Goal: Task Accomplishment & Management: Manage account settings

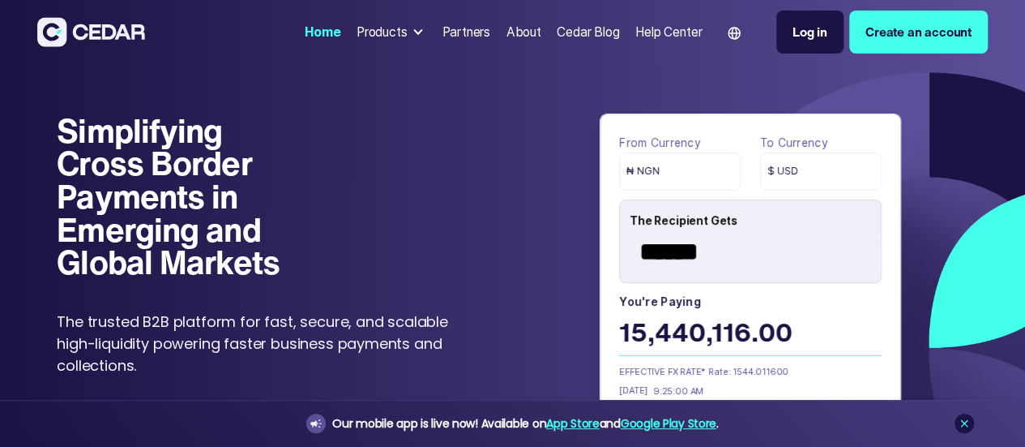
click at [793, 41] on div "Log in" at bounding box center [810, 32] width 35 height 19
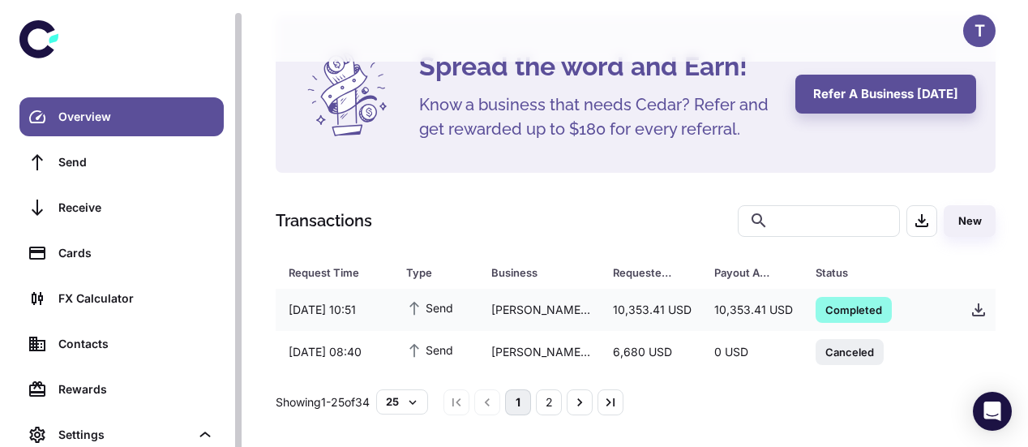
scroll to position [6, 0]
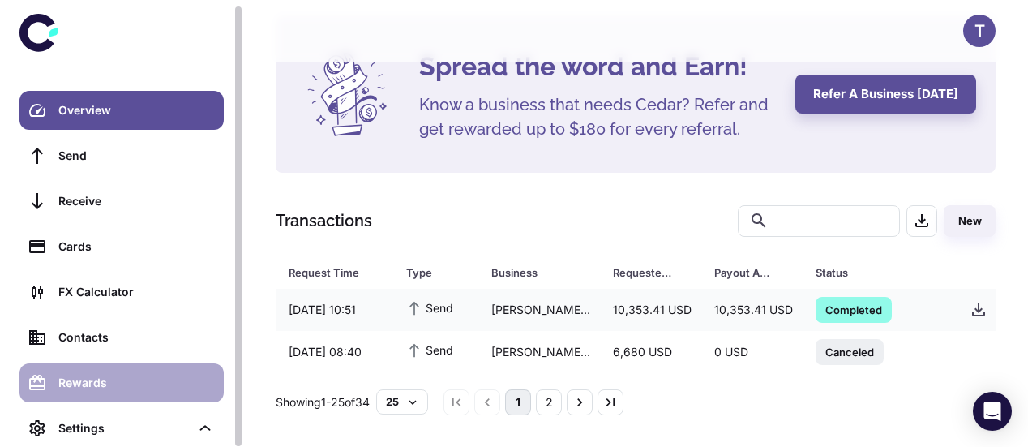
click at [71, 383] on div "Rewards" at bounding box center [136, 383] width 156 height 18
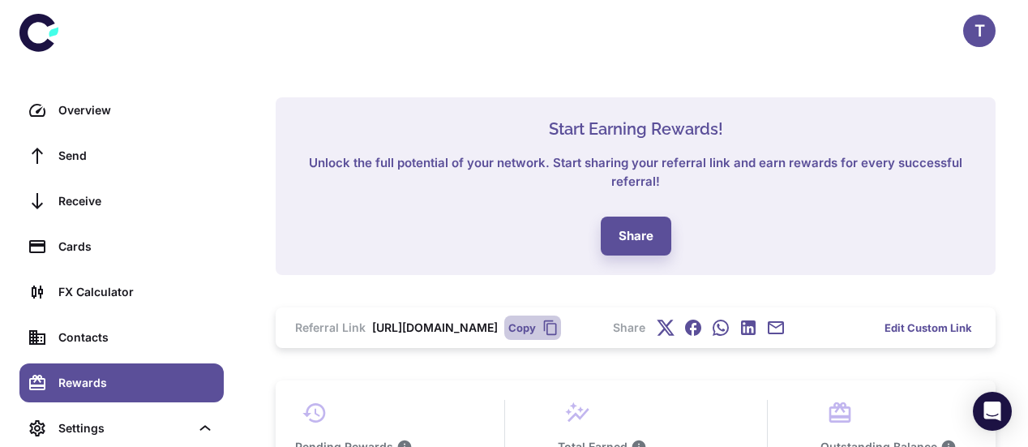
click at [561, 323] on button "Copy" at bounding box center [532, 327] width 57 height 24
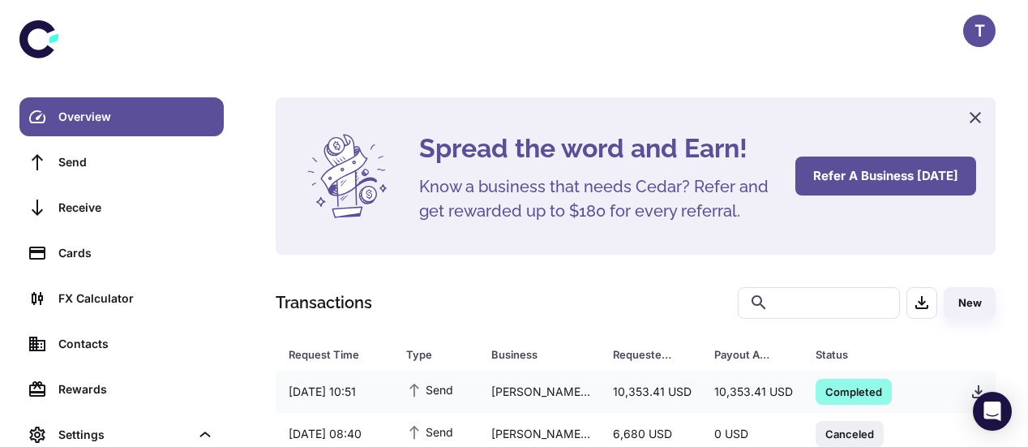
click at [845, 177] on button "Refer a business [DATE]" at bounding box center [885, 175] width 181 height 39
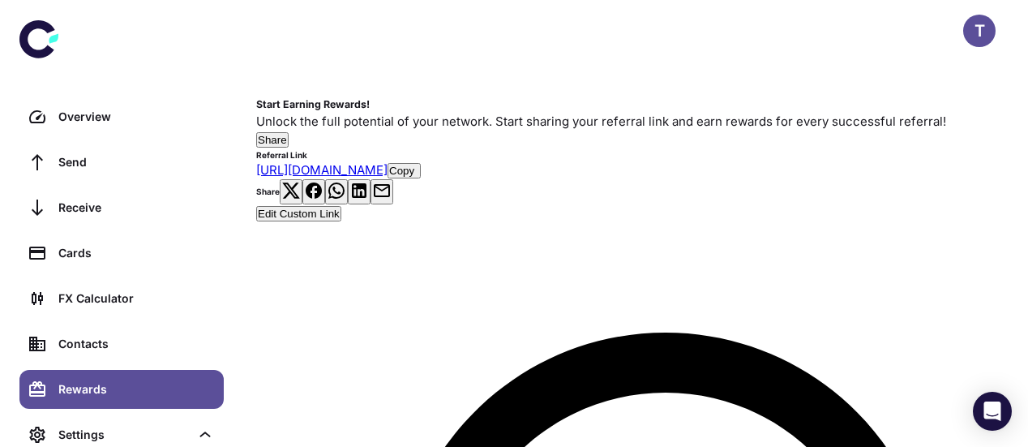
click at [421, 178] on button "Copy" at bounding box center [403, 170] width 33 height 15
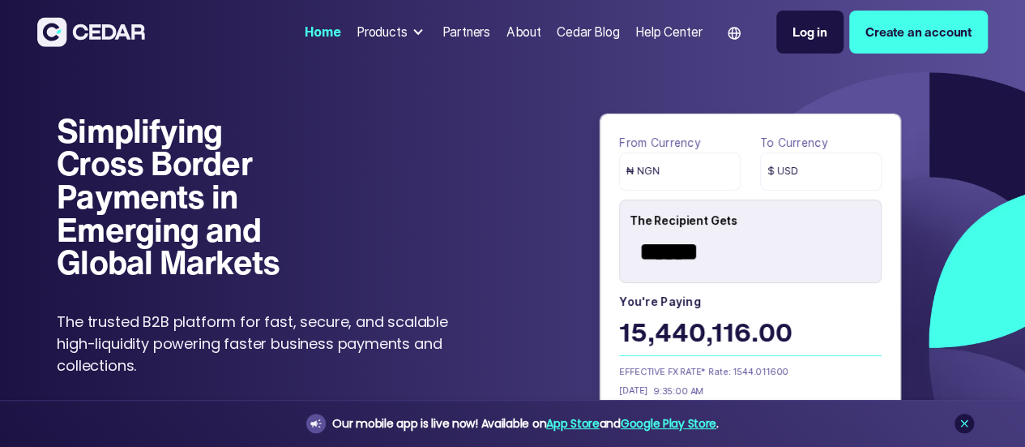
drag, startPoint x: 0, startPoint y: 0, endPoint x: 893, endPoint y: 49, distance: 894.5
click at [893, 49] on link "Create an account" at bounding box center [918, 32] width 139 height 43
